Goal: Use online tool/utility: Utilize a website feature to perform a specific function

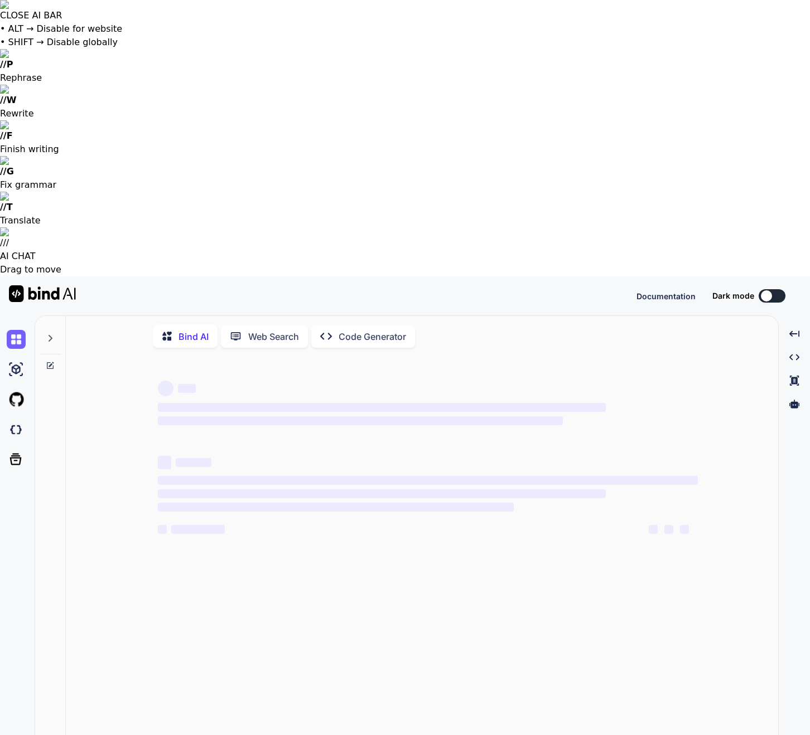
type textarea "x"
click at [12, 420] on img at bounding box center [16, 429] width 19 height 19
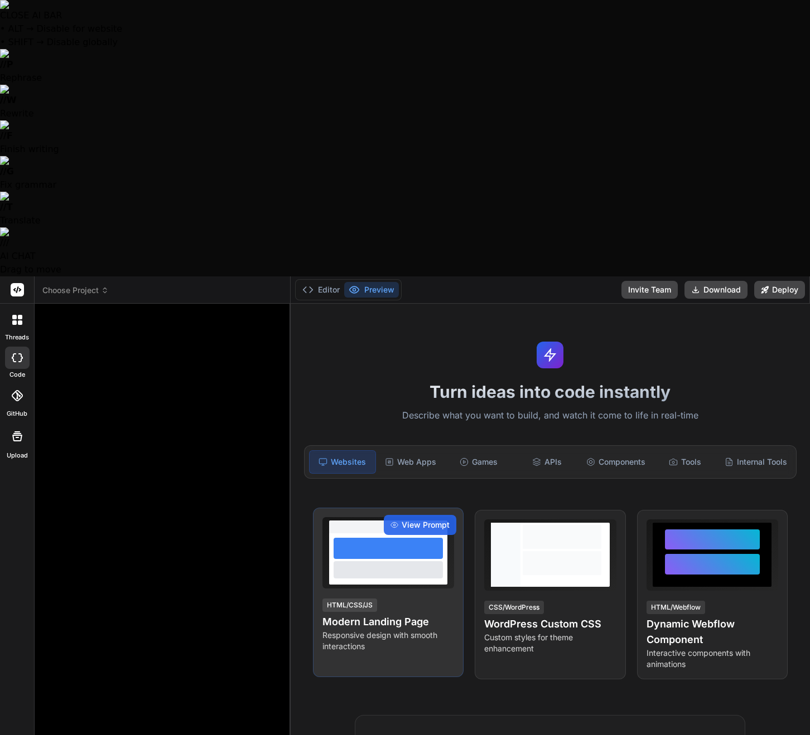
type textarea "x"
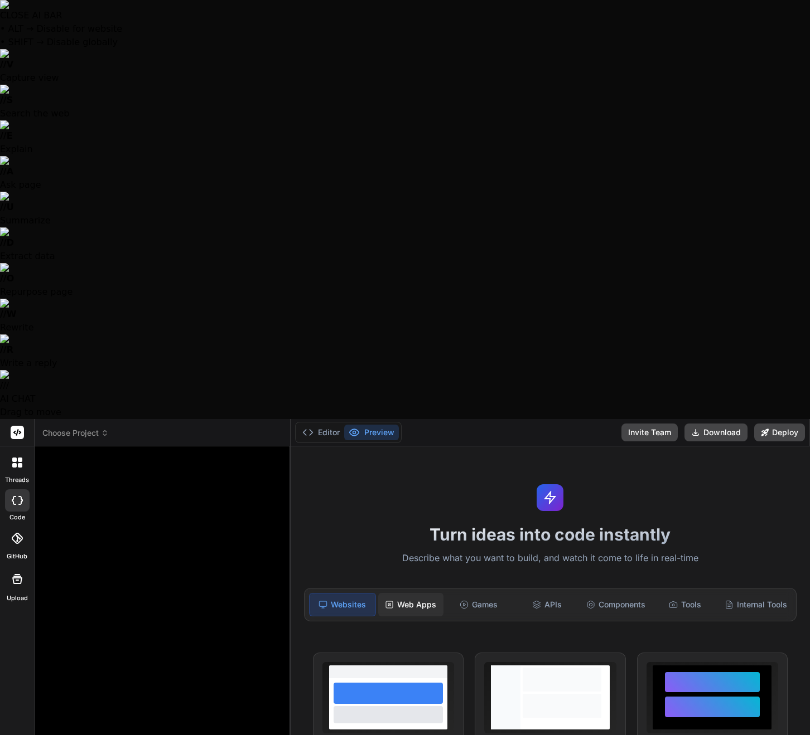
click at [399, 593] on div "Web Apps" at bounding box center [411, 604] width 66 height 23
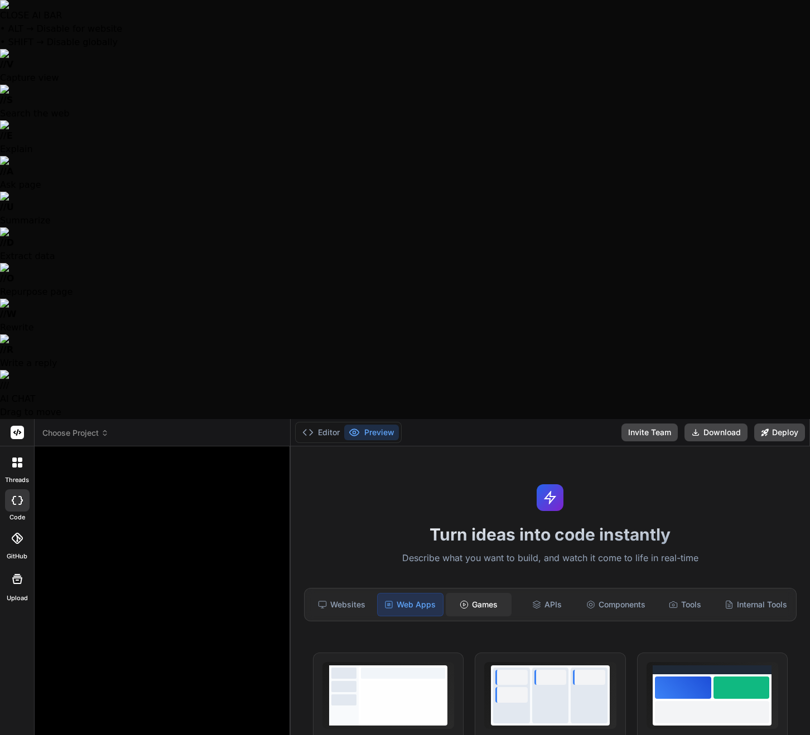
click at [480, 593] on div "Games" at bounding box center [478, 604] width 66 height 23
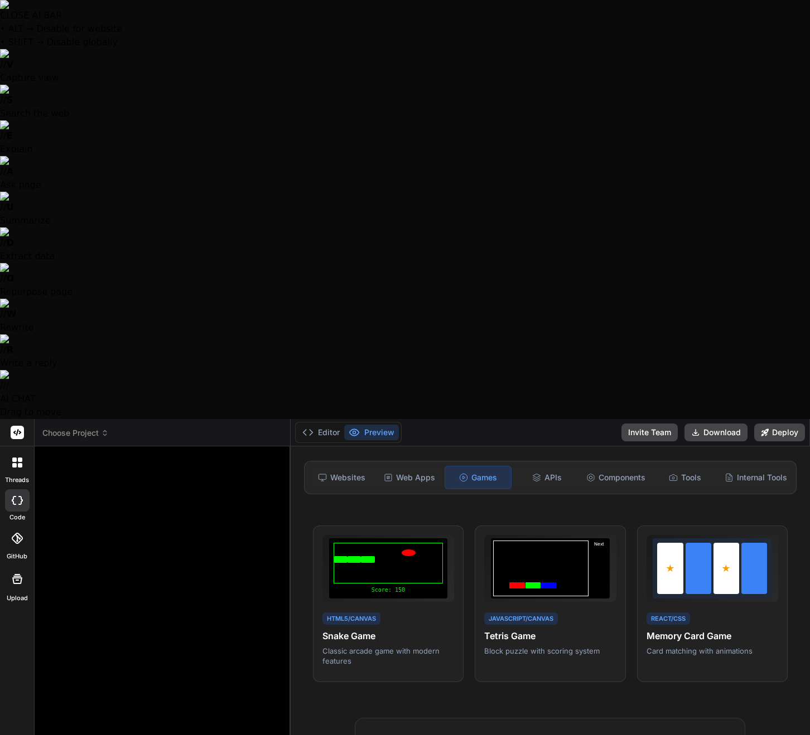
scroll to position [136, 0]
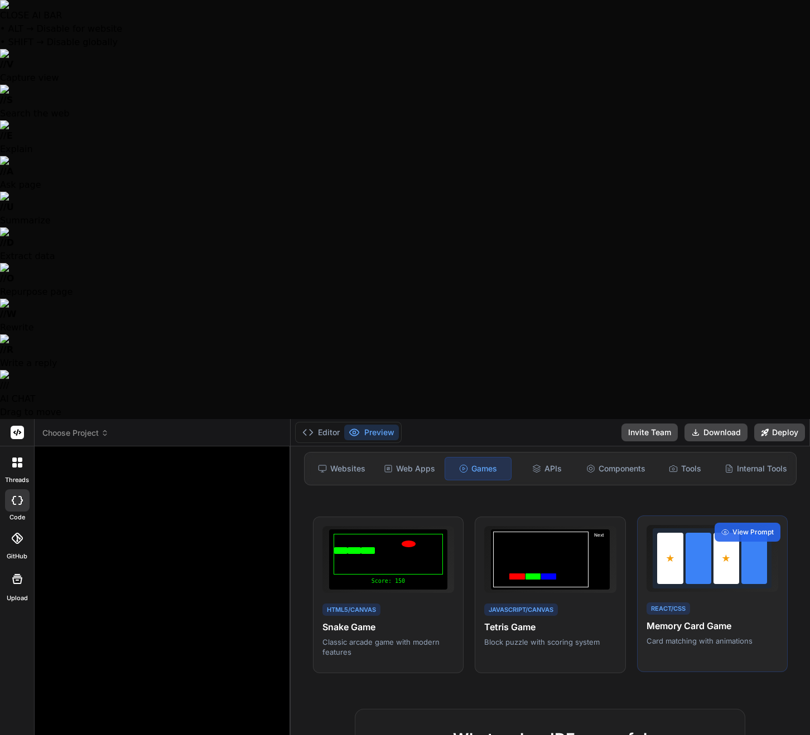
click at [679, 529] on div at bounding box center [711, 559] width 119 height 60
click at [743, 527] on span "View Prompt" at bounding box center [752, 532] width 41 height 10
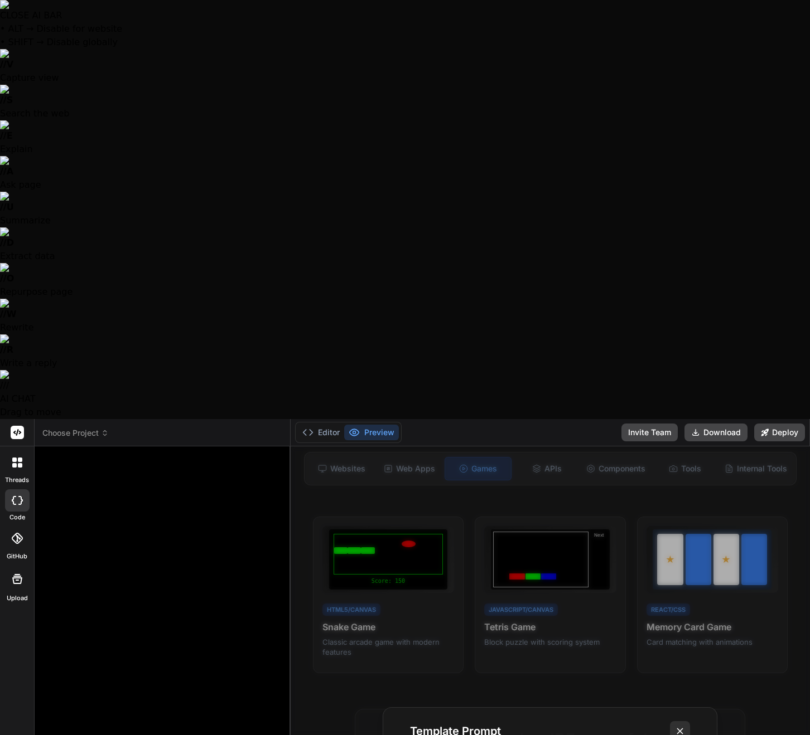
click at [682, 726] on icon at bounding box center [679, 731] width 11 height 11
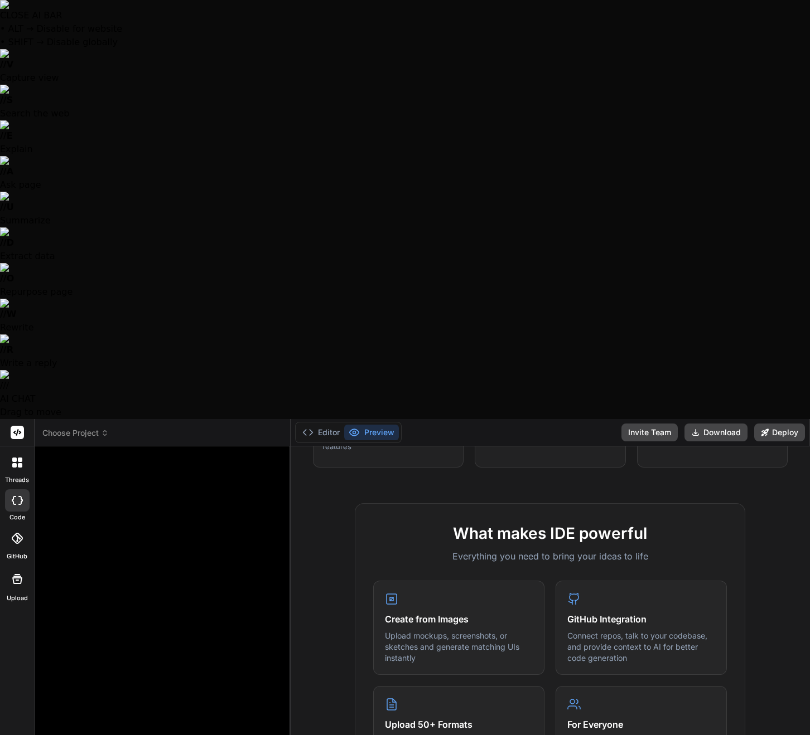
scroll to position [0, 0]
